Goal: Information Seeking & Learning: Understand process/instructions

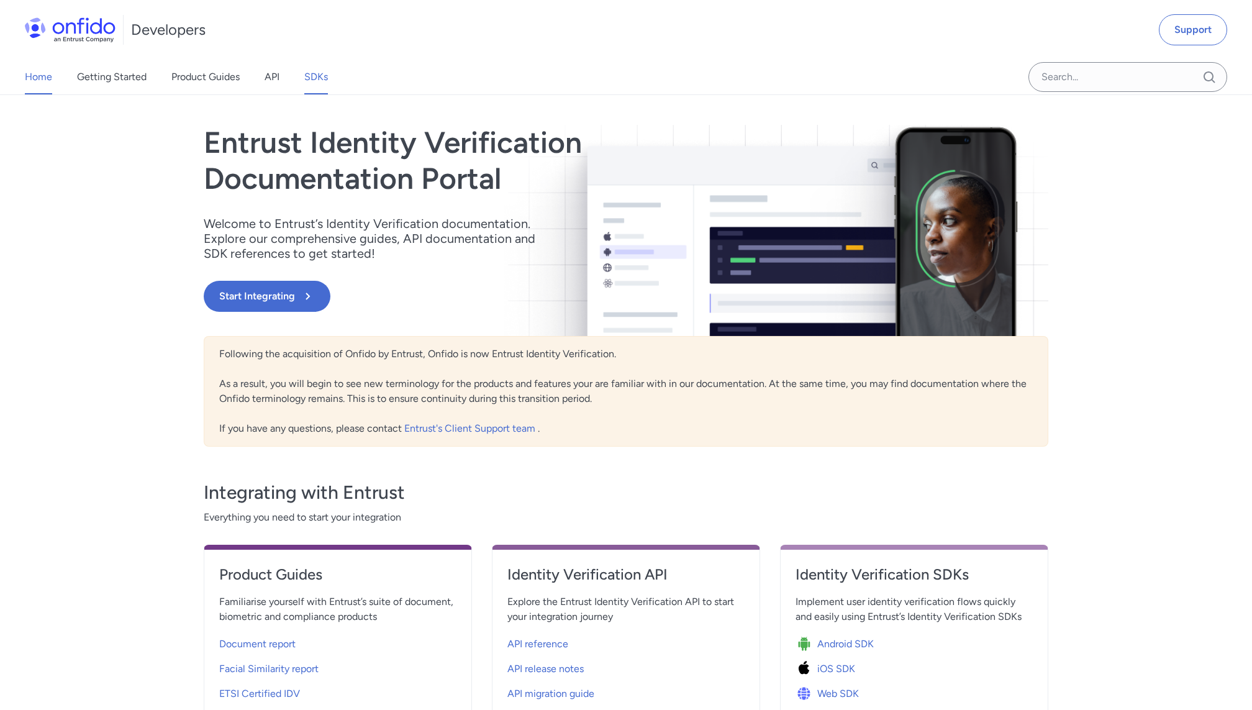
click at [314, 76] on link "SDKs" at bounding box center [316, 77] width 24 height 35
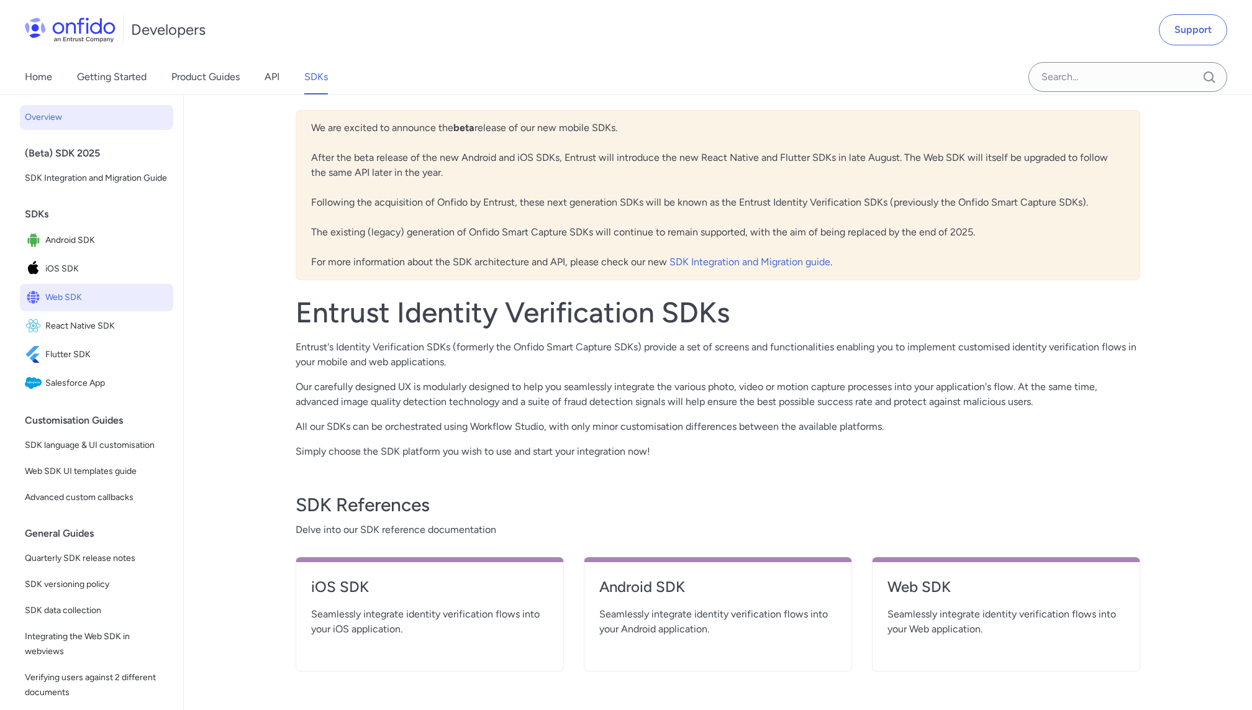
click at [68, 297] on span "Web SDK" at bounding box center [106, 297] width 123 height 17
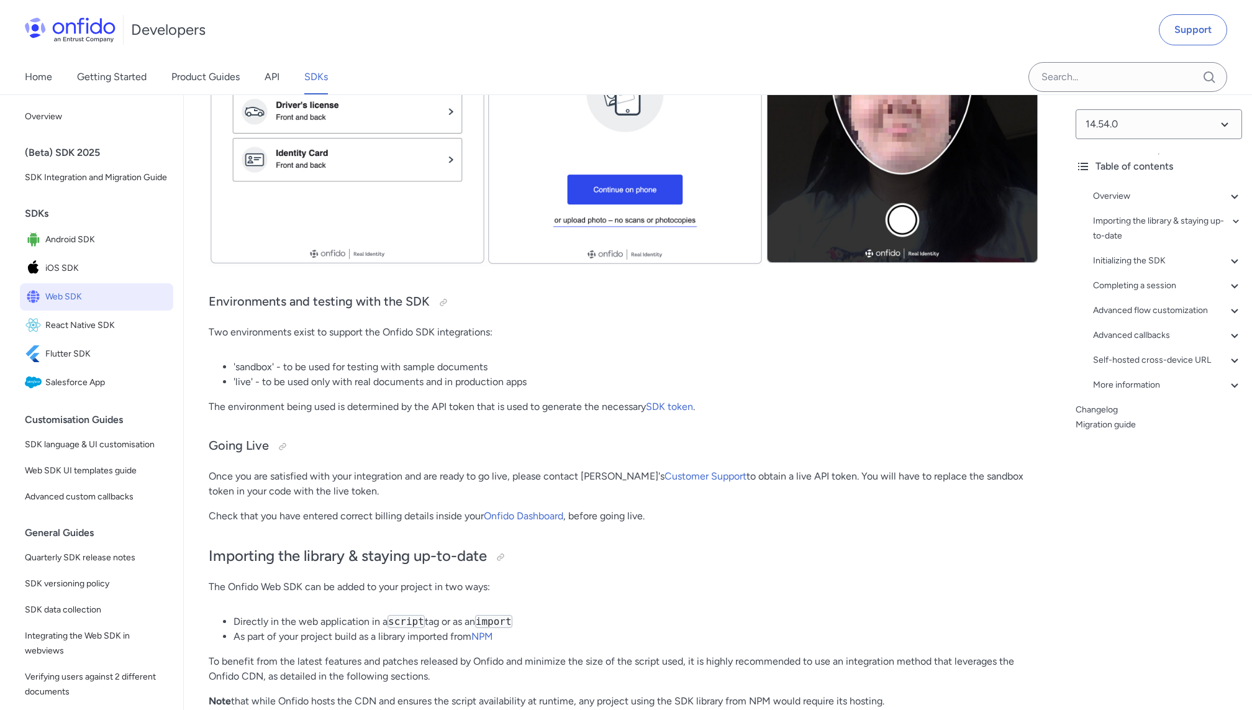
scroll to position [493, 0]
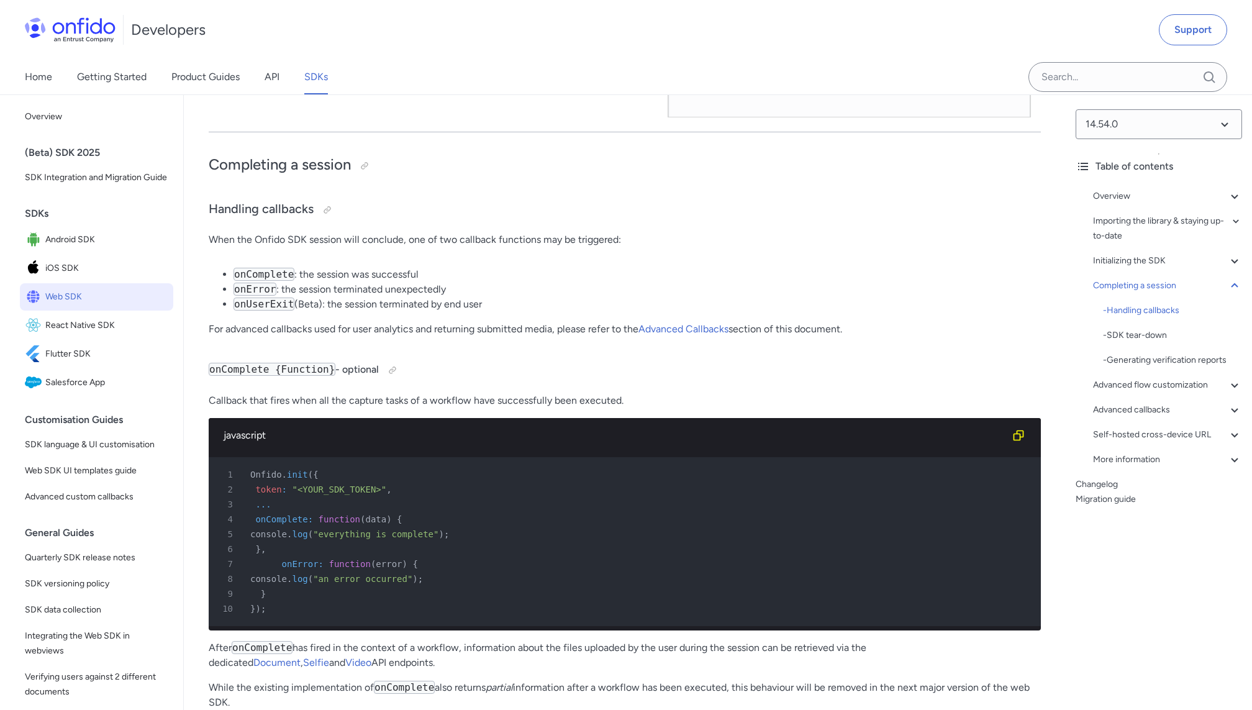
scroll to position [12028, 0]
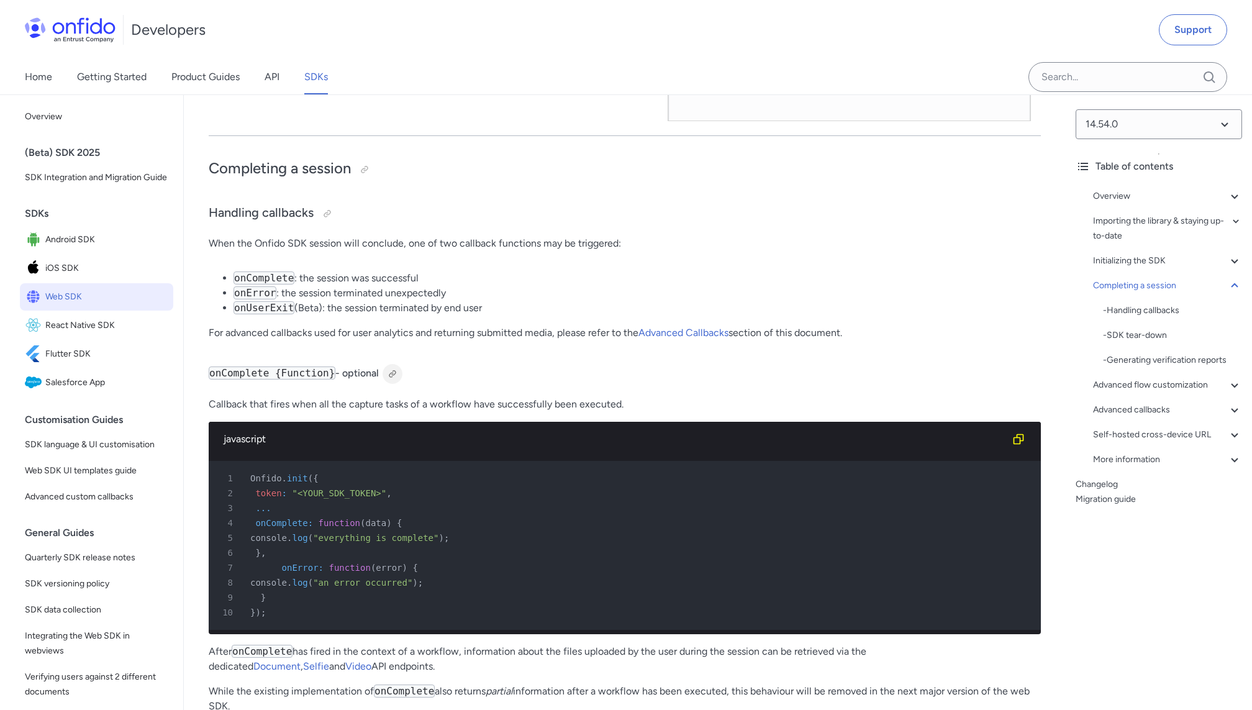
click at [392, 371] on div at bounding box center [392, 374] width 10 height 10
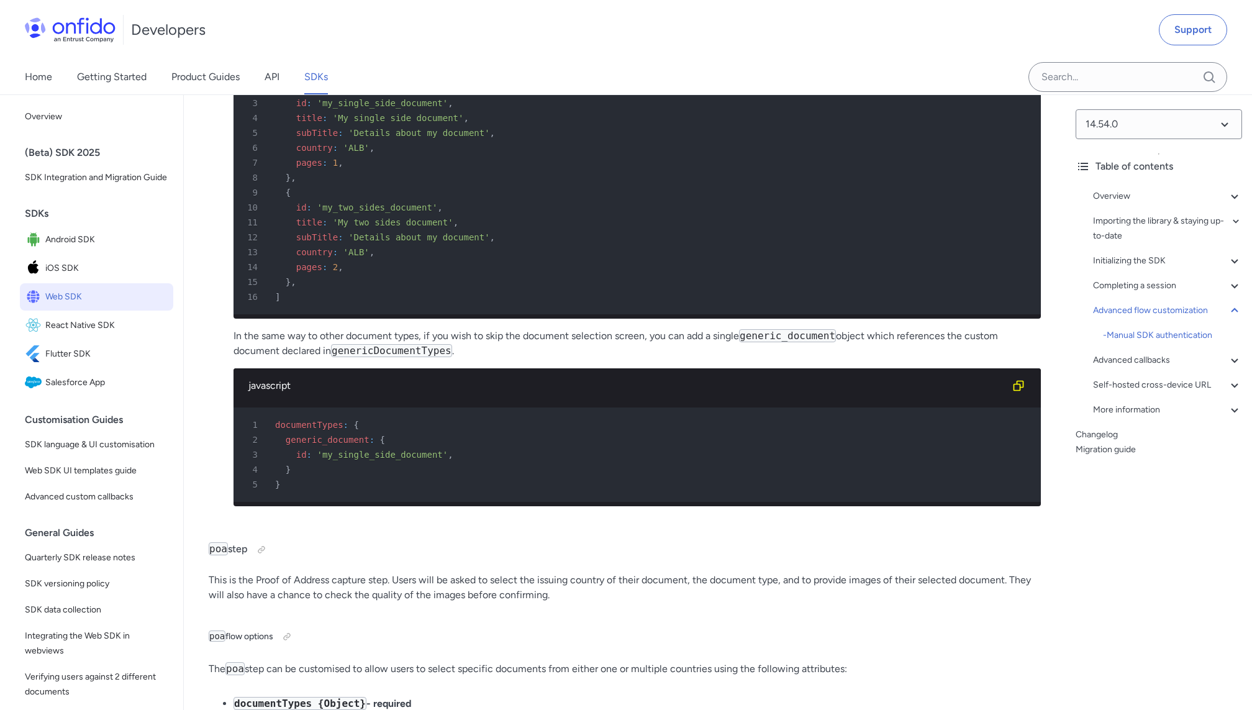
scroll to position [19582, 0]
